Goal: Information Seeking & Learning: Check status

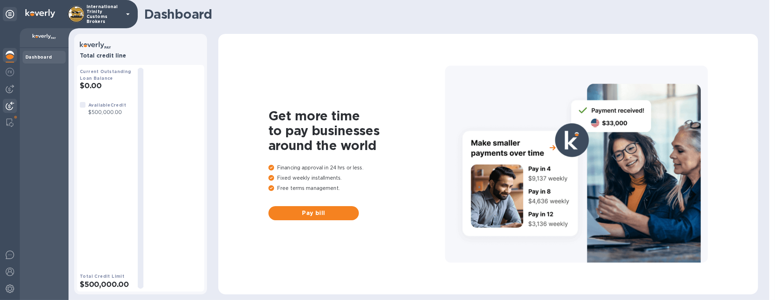
click at [10, 108] on img at bounding box center [10, 106] width 8 height 8
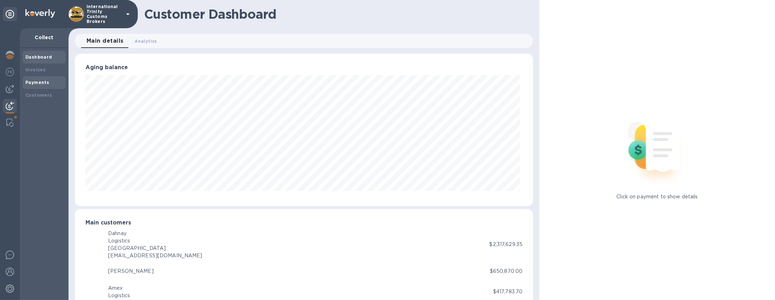
scroll to position [353033, 352730]
click at [42, 79] on div "Payments" at bounding box center [43, 82] width 37 height 7
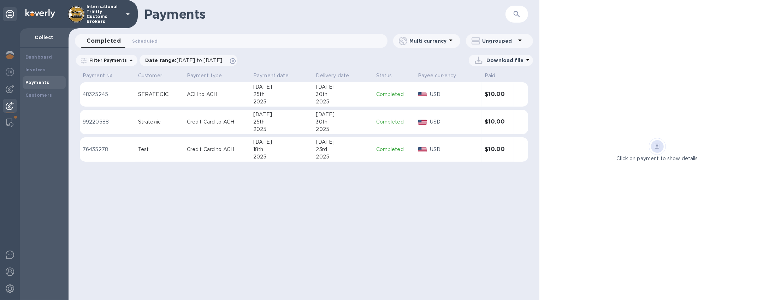
click at [309, 120] on div "25th" at bounding box center [281, 121] width 57 height 7
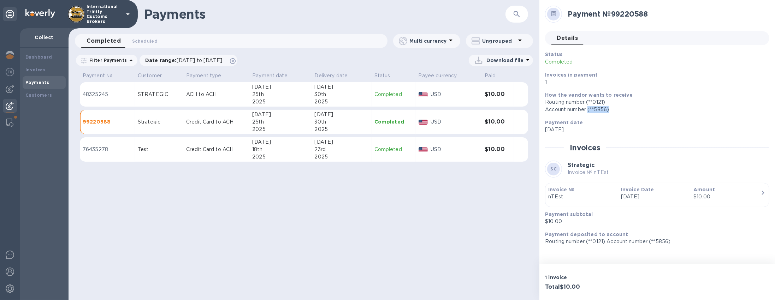
drag, startPoint x: 610, startPoint y: 109, endPoint x: 588, endPoint y: 111, distance: 21.9
click at [588, 111] on div "Account number (**5856)" at bounding box center [654, 109] width 219 height 7
click at [16, 116] on span at bounding box center [15, 117] width 4 height 4
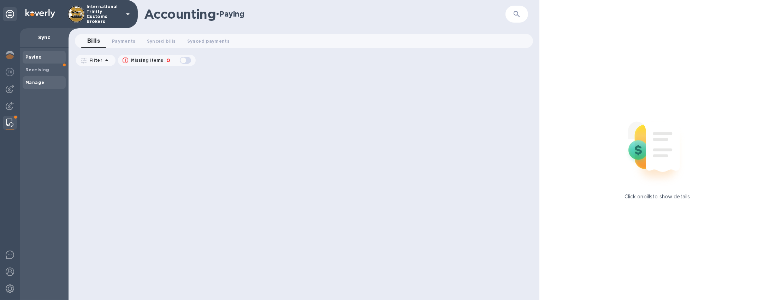
click at [34, 83] on b "Manage" at bounding box center [34, 82] width 19 height 5
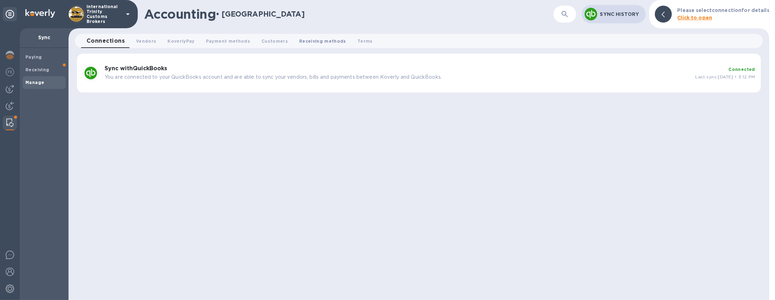
click at [309, 42] on span "Receiving methods 0" at bounding box center [322, 40] width 47 height 7
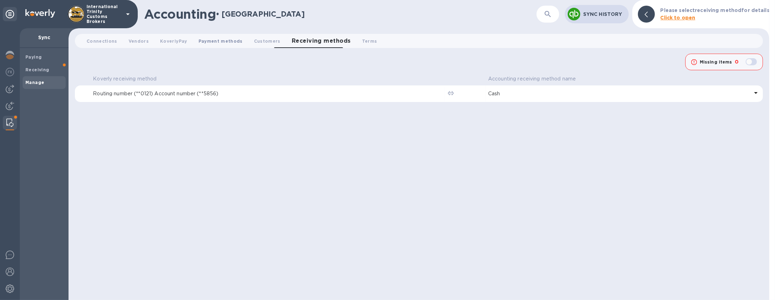
click at [203, 43] on span "Payment methods 0" at bounding box center [220, 40] width 44 height 7
click at [522, 95] on p "PERFBUS CHK (5861) - 1" at bounding box center [616, 93] width 266 height 7
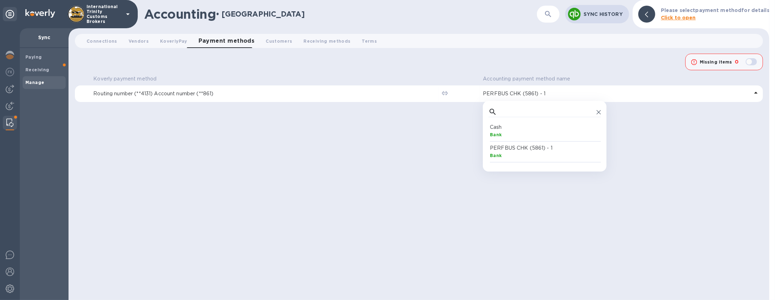
scroll to position [39, 109]
click at [341, 166] on div "Koverly payment method Accounting payment method name Routing number (**4131) A…" at bounding box center [419, 186] width 688 height 227
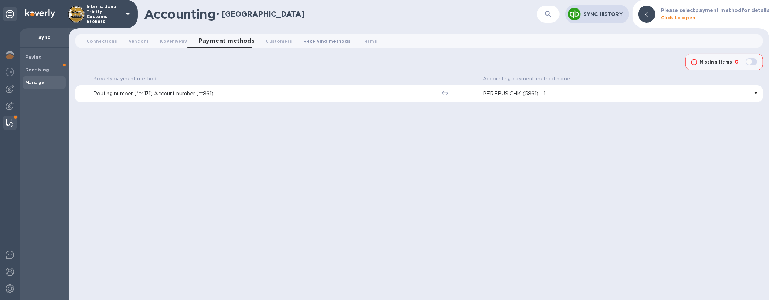
click at [308, 40] on span "Receiving methods 0" at bounding box center [327, 40] width 47 height 7
click at [186, 94] on p "Routing number (**0121) Account number (**5856)" at bounding box center [267, 93] width 349 height 7
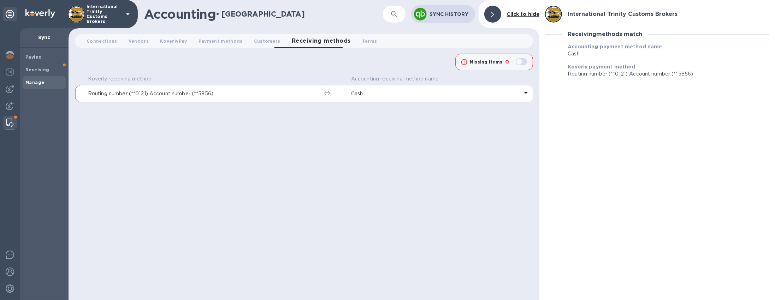
click at [497, 18] on div at bounding box center [492, 14] width 17 height 17
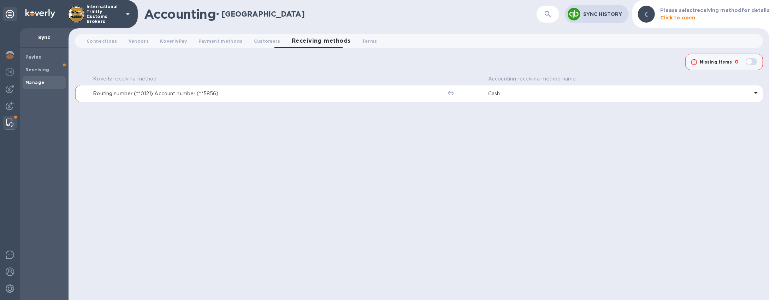
click at [499, 93] on p "Cash" at bounding box center [618, 93] width 261 height 7
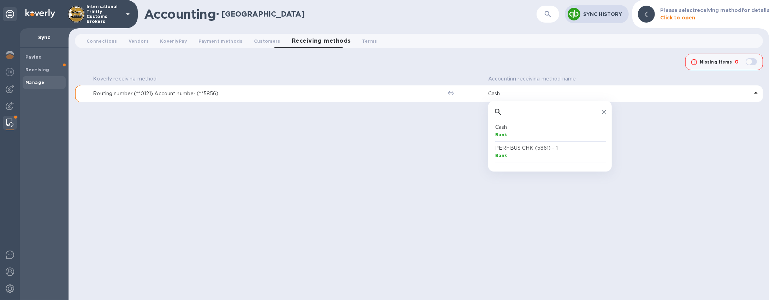
scroll to position [39, 109]
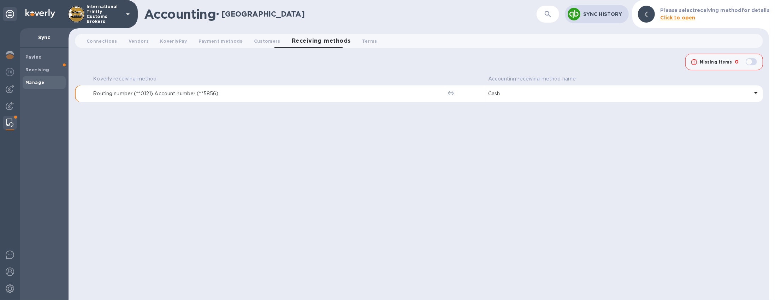
click at [346, 116] on div "Koverly receiving method Accounting receiving method name Routing number (**012…" at bounding box center [419, 186] width 688 height 227
click at [131, 45] on button "Vendors 0" at bounding box center [138, 41] width 31 height 14
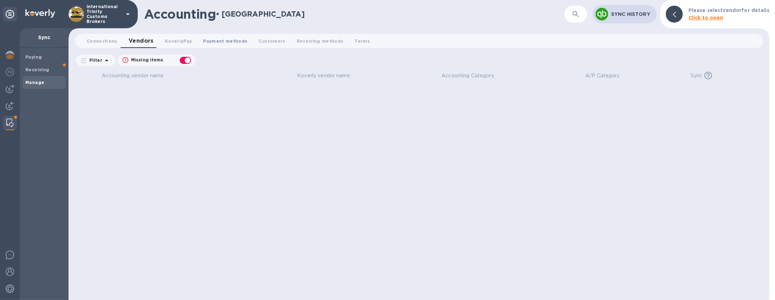
click at [215, 44] on span "Payment methods 0" at bounding box center [225, 40] width 44 height 7
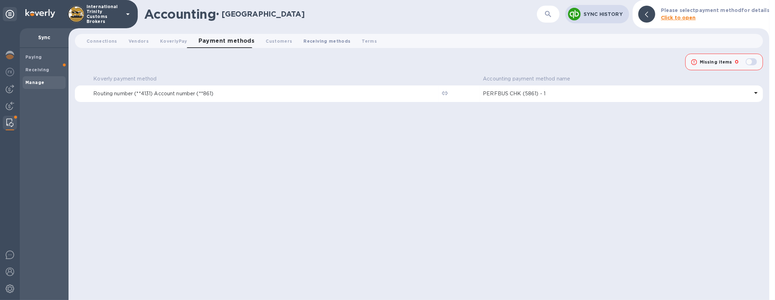
click at [311, 42] on span "Receiving methods 0" at bounding box center [327, 40] width 47 height 7
click at [215, 42] on span "Payment methods 0" at bounding box center [220, 40] width 44 height 7
click at [304, 42] on span "Receiving methods 0" at bounding box center [327, 40] width 47 height 7
click at [219, 40] on span "Payment methods 0" at bounding box center [220, 40] width 44 height 7
click at [318, 43] on span "Receiving methods 0" at bounding box center [327, 40] width 47 height 7
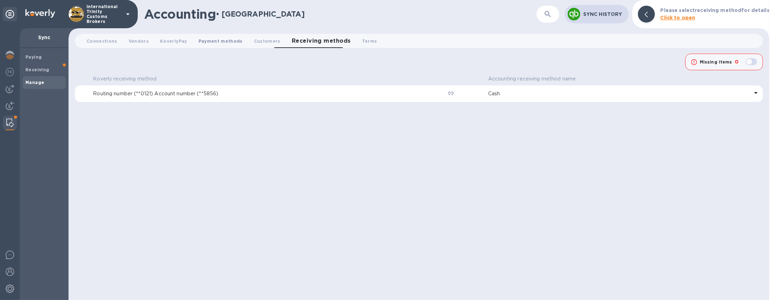
click at [221, 42] on span "Payment methods 0" at bounding box center [220, 40] width 44 height 7
click at [304, 44] on span "Receiving methods 0" at bounding box center [327, 40] width 47 height 7
click at [758, 90] on icon at bounding box center [756, 93] width 8 height 8
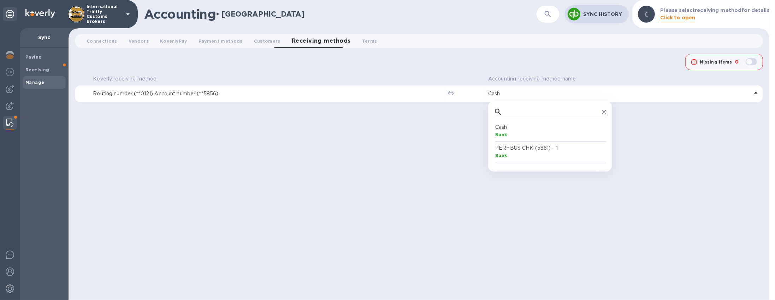
scroll to position [39, 109]
click at [419, 129] on div "Koverly receiving method Accounting receiving method name Routing number (**012…" at bounding box center [419, 186] width 688 height 227
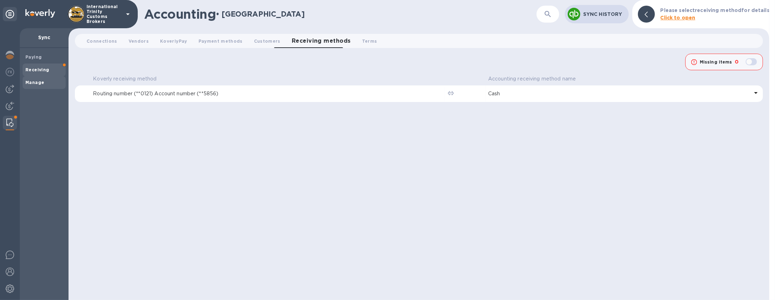
click at [32, 67] on b "Receiving" at bounding box center [37, 69] width 24 height 5
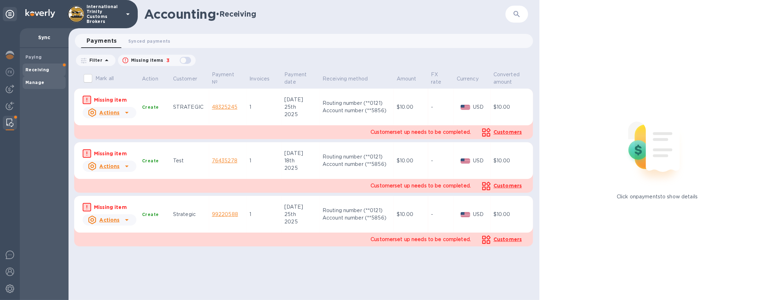
click at [51, 85] on span "Manage" at bounding box center [43, 82] width 37 height 7
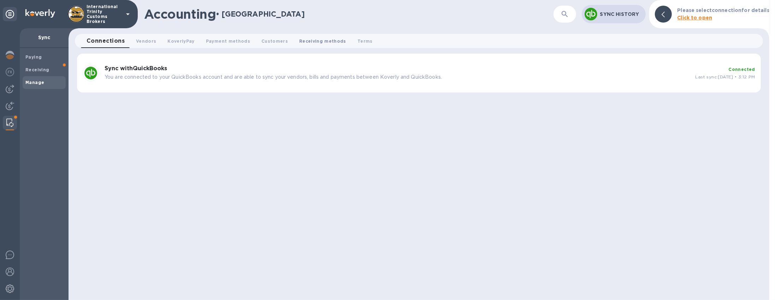
click at [319, 41] on span "Receiving methods 0" at bounding box center [322, 40] width 47 height 7
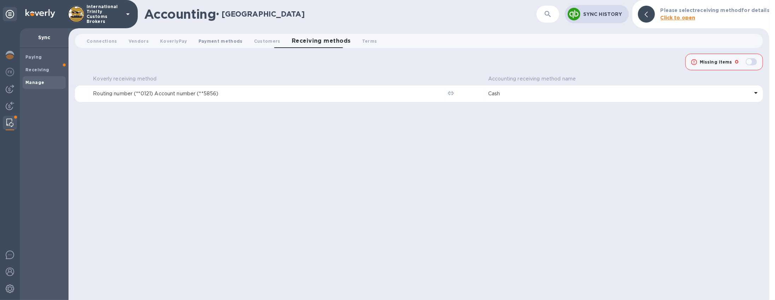
click at [198, 38] on span "Payment methods 0" at bounding box center [220, 40] width 44 height 7
click at [356, 46] on button "Terms 0" at bounding box center [369, 41] width 26 height 14
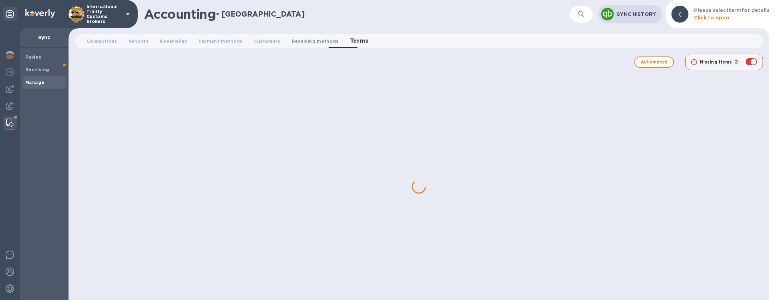
click at [305, 42] on span "Receiving methods 0" at bounding box center [315, 40] width 47 height 7
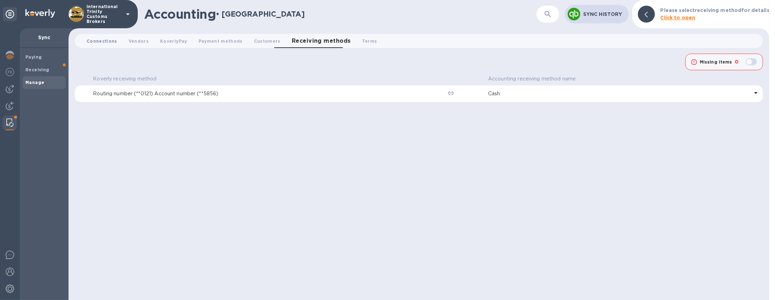
click at [100, 39] on span "Connections 0" at bounding box center [102, 40] width 31 height 7
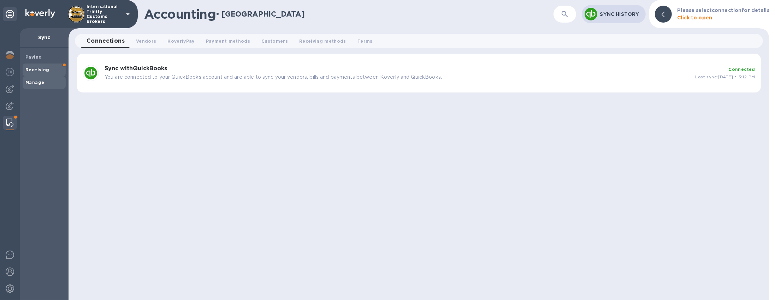
click at [31, 71] on b "Receiving" at bounding box center [37, 69] width 24 height 5
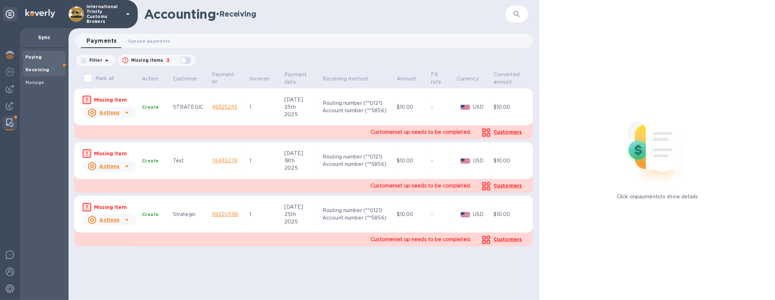
click at [36, 54] on span "Paying" at bounding box center [33, 57] width 16 height 7
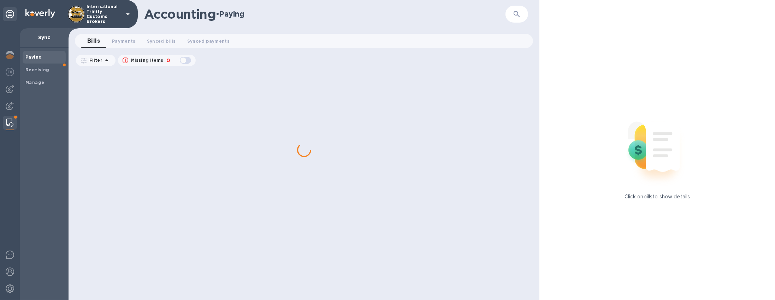
click at [4, 117] on div at bounding box center [10, 123] width 13 height 14
click at [10, 103] on img at bounding box center [10, 106] width 8 height 8
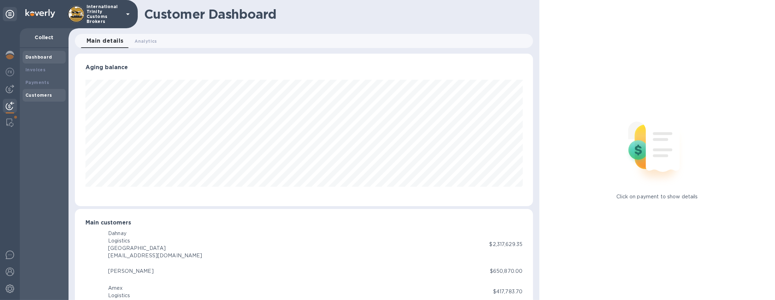
scroll to position [353033, 352730]
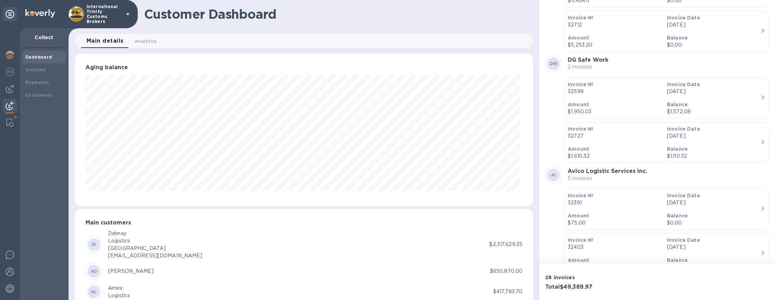
scroll to position [595, 0]
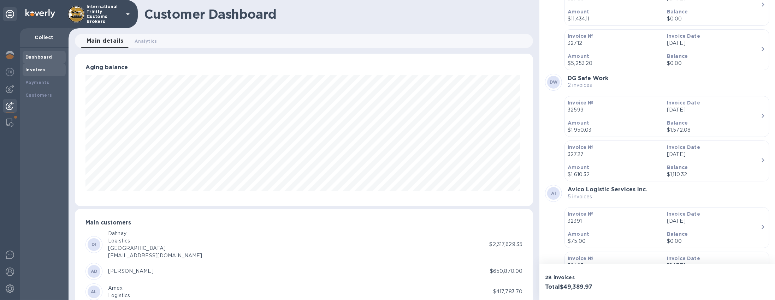
click at [42, 68] on b "Invoices" at bounding box center [35, 69] width 20 height 5
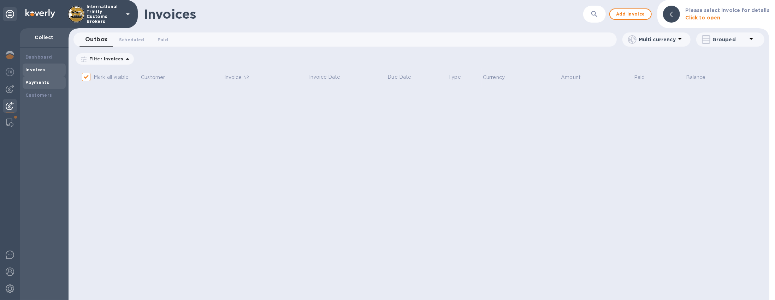
click at [38, 81] on b "Payments" at bounding box center [37, 82] width 24 height 5
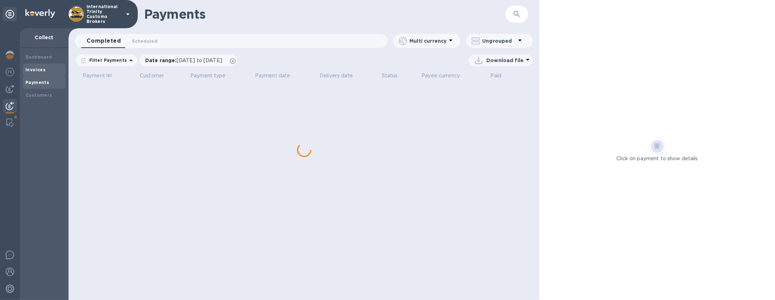
click at [45, 70] on div "Invoices" at bounding box center [43, 69] width 37 height 7
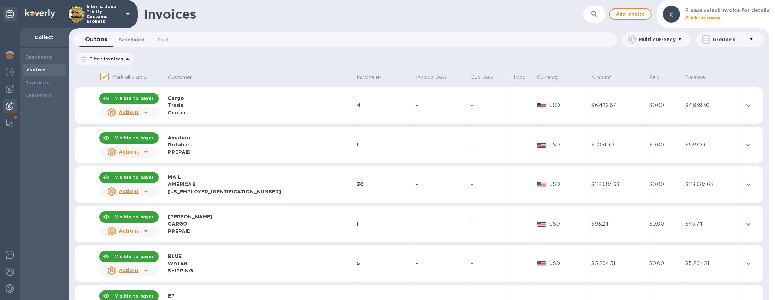
click at [141, 38] on span "Scheduled 0" at bounding box center [131, 39] width 25 height 7
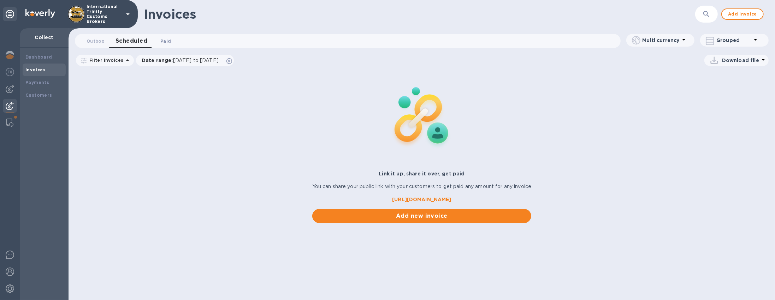
click at [166, 43] on span "Paid 0" at bounding box center [165, 40] width 11 height 7
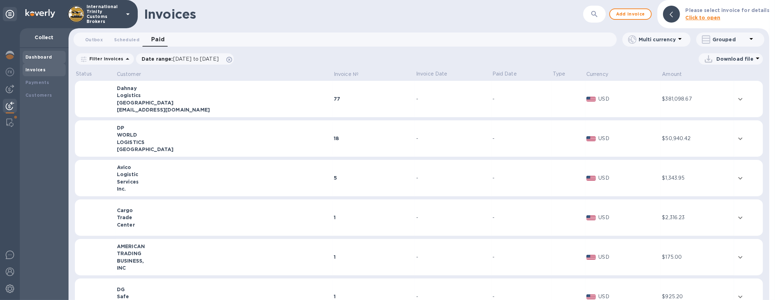
click at [54, 59] on div "Dashboard" at bounding box center [43, 57] width 37 height 7
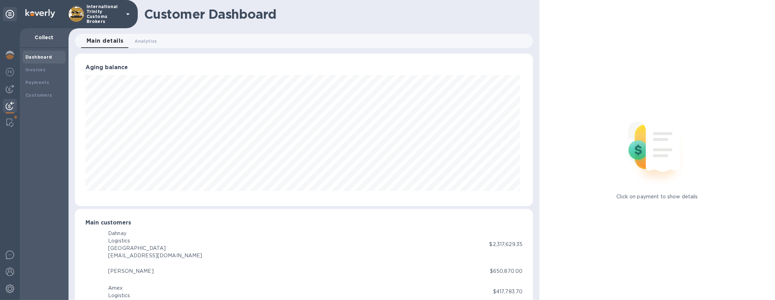
scroll to position [353033, 352730]
click at [10, 73] on img at bounding box center [10, 72] width 8 height 8
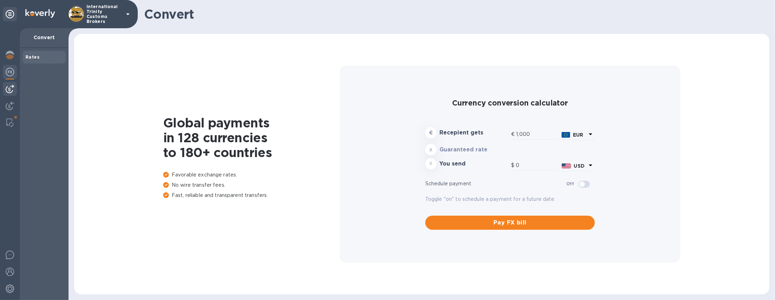
click at [12, 90] on img at bounding box center [10, 89] width 8 height 8
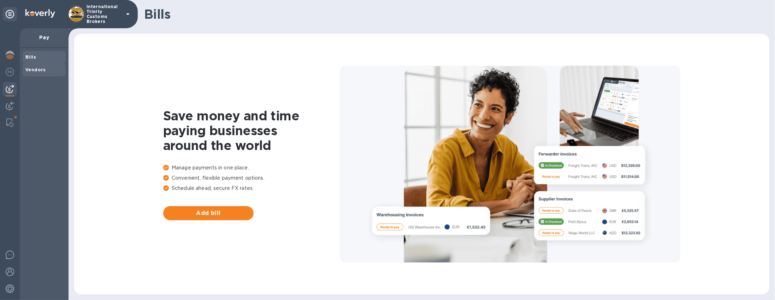
click at [36, 65] on div "Vendors" at bounding box center [44, 70] width 43 height 13
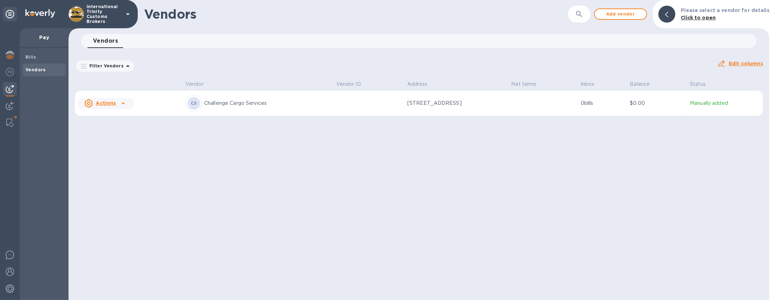
click at [333, 102] on td at bounding box center [368, 103] width 71 height 25
